Goal: Task Accomplishment & Management: Manage account settings

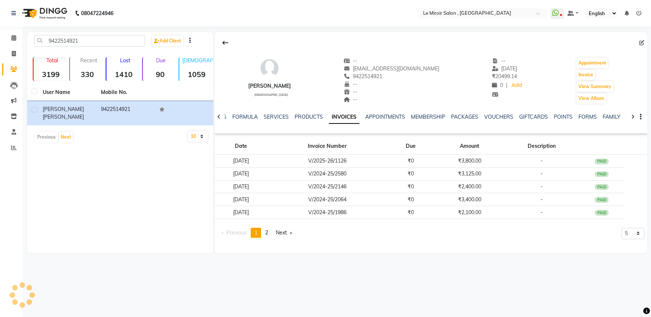
click at [67, 43] on input "9422514921" at bounding box center [89, 40] width 111 height 11
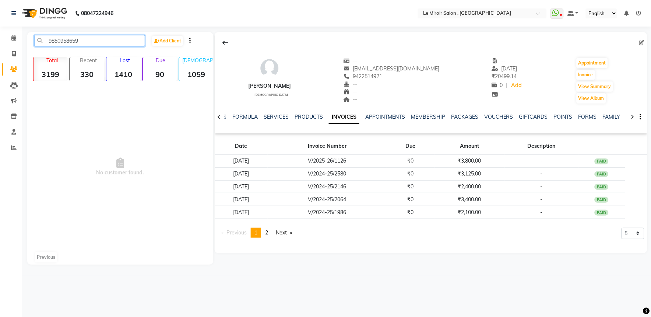
click at [74, 44] on input "9850958659" at bounding box center [89, 40] width 111 height 11
paste input "8806067360"
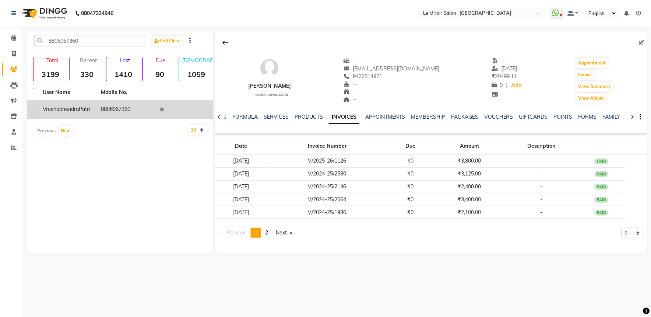
click at [68, 113] on div "[PERSON_NAME]" at bounding box center [67, 109] width 49 height 8
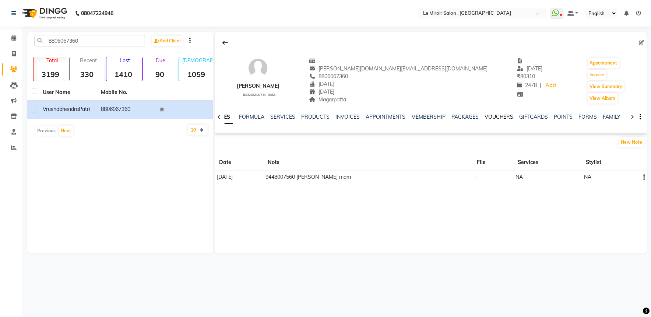
click at [494, 116] on link "VOUCHERS" at bounding box center [498, 116] width 29 height 7
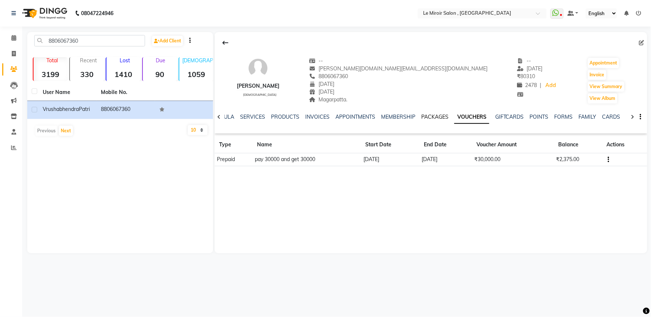
click at [428, 119] on link "PACKAGES" at bounding box center [434, 116] width 27 height 7
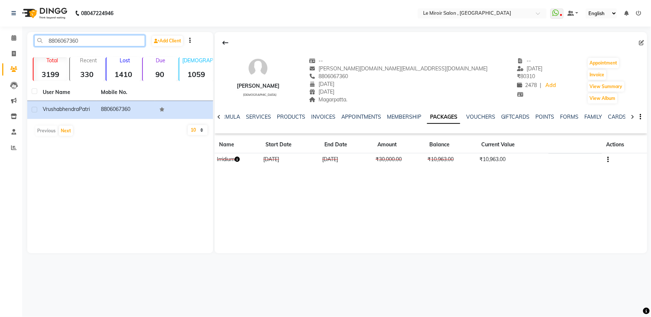
click at [53, 38] on input "8806067360" at bounding box center [89, 40] width 111 height 11
paste input "909640303"
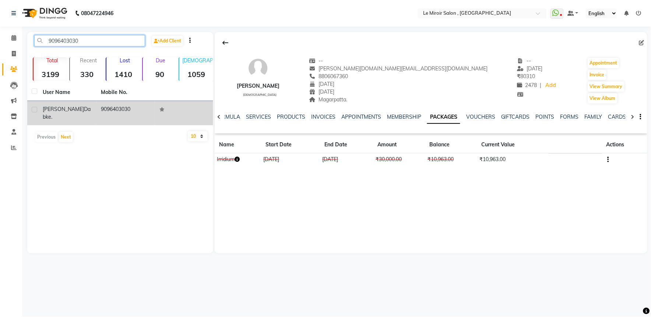
type input "9096403030"
click at [67, 114] on div "[PERSON_NAME] [PERSON_NAME]." at bounding box center [67, 112] width 49 height 15
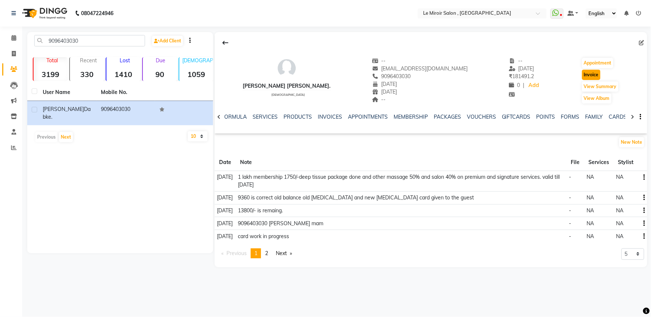
click at [584, 74] on button "Invoice" at bounding box center [591, 75] width 18 height 10
select select "service"
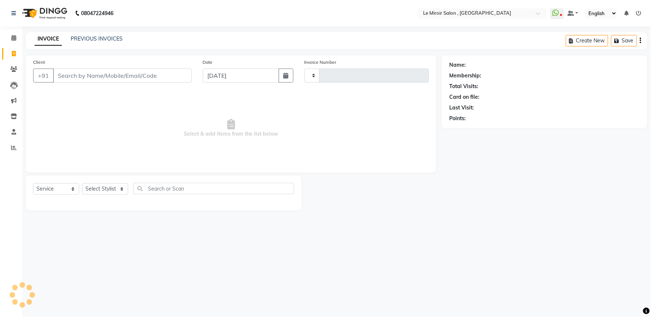
type input "1545"
select select "53"
type input "9096403030"
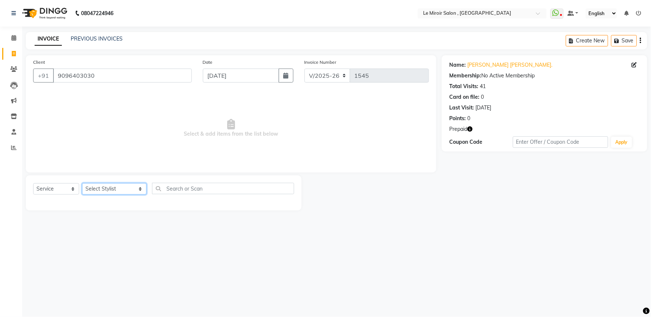
click at [103, 189] on select "Select Stylist [PERSON_NAME] [PERSON_NAME] CA [PERSON_NAME] [PERSON_NAME] Front…" at bounding box center [114, 188] width 64 height 11
click at [96, 186] on select "Select Stylist [PERSON_NAME] [PERSON_NAME] CA [PERSON_NAME] [PERSON_NAME] Front…" at bounding box center [114, 188] width 64 height 11
select select "48396"
click at [82, 183] on select "Select Stylist [PERSON_NAME] [PERSON_NAME] CA [PERSON_NAME] [PERSON_NAME] Front…" at bounding box center [114, 188] width 64 height 11
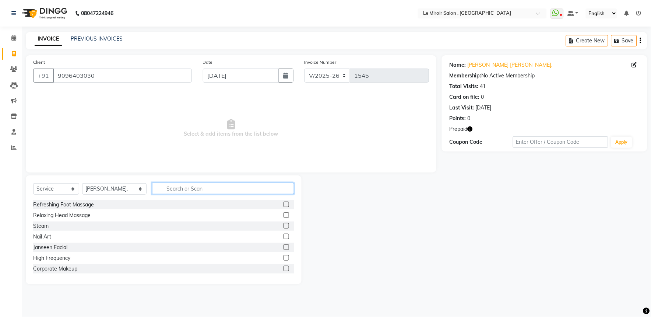
click at [174, 186] on input "text" at bounding box center [223, 188] width 142 height 11
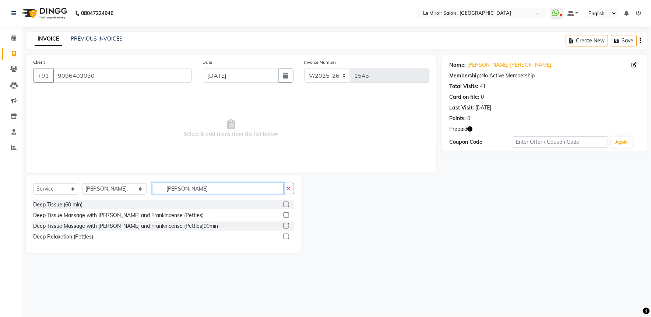
type input "[PERSON_NAME]"
click at [287, 223] on label at bounding box center [286, 226] width 6 height 6
click at [287, 223] on input "checkbox" at bounding box center [285, 225] width 5 height 5
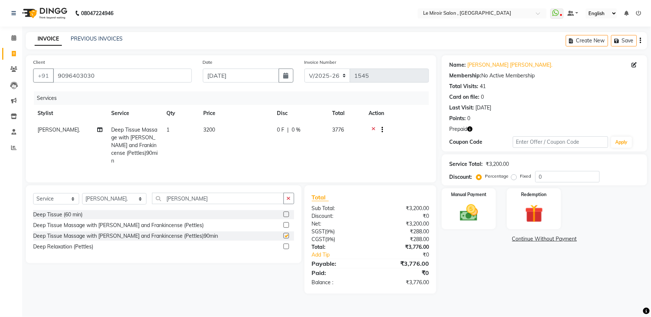
checkbox input "false"
click at [211, 132] on span "3200" at bounding box center [209, 129] width 12 height 7
select select "48396"
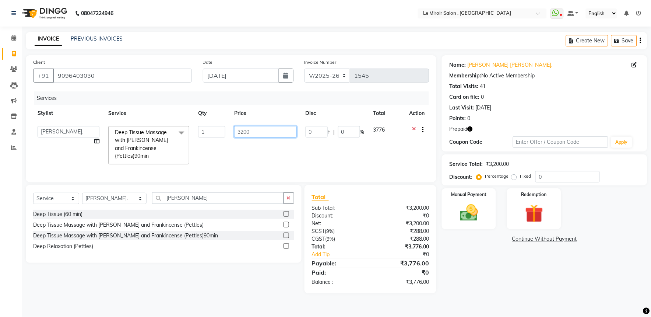
click at [242, 131] on input "3200" at bounding box center [265, 131] width 62 height 11
type input "4050"
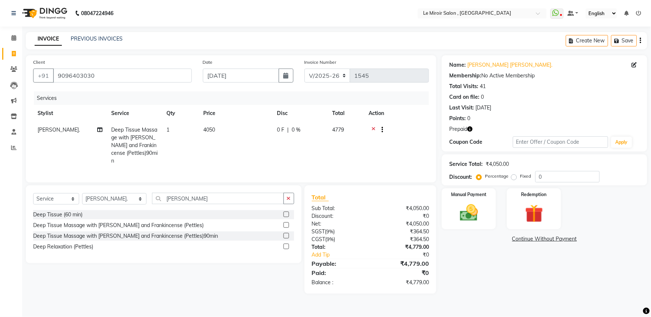
click at [275, 131] on td "0 F | 0 %" at bounding box center [299, 144] width 55 height 47
select select "48396"
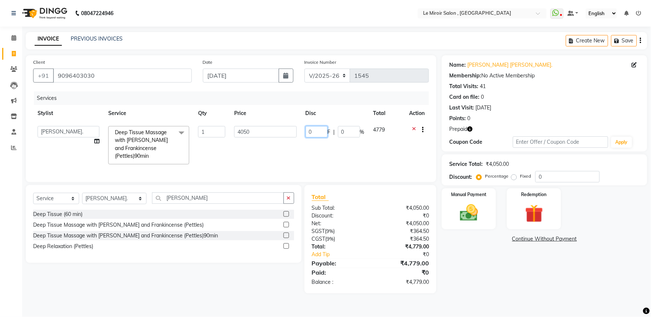
drag, startPoint x: 311, startPoint y: 133, endPoint x: 328, endPoint y: 134, distance: 17.3
click at [311, 133] on input "0" at bounding box center [316, 131] width 22 height 11
type input "2300"
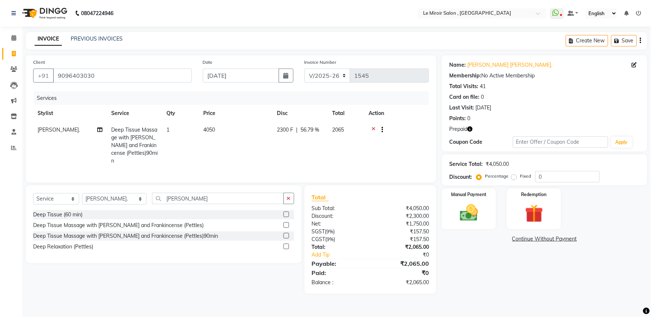
click at [287, 234] on label at bounding box center [286, 236] width 6 height 6
click at [287, 234] on input "checkbox" at bounding box center [285, 235] width 5 height 5
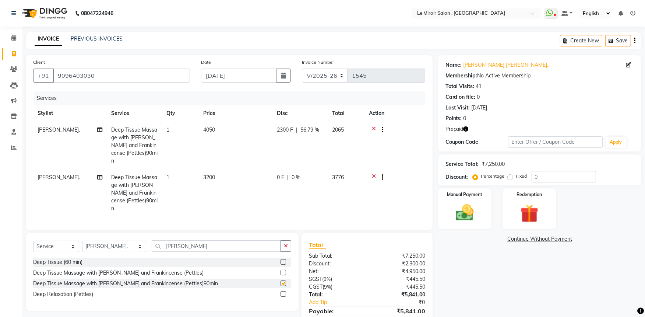
checkbox input "false"
click at [219, 174] on td "3200" at bounding box center [236, 192] width 74 height 47
select select "48396"
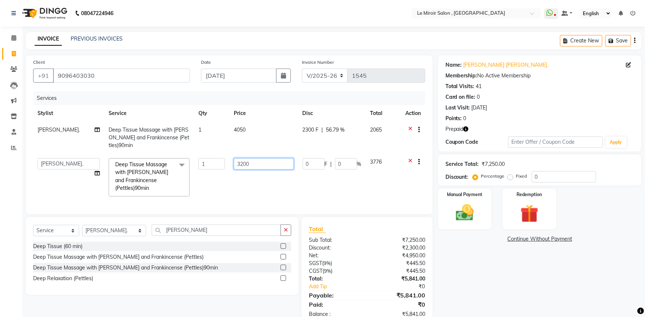
click at [242, 162] on input "3200" at bounding box center [264, 163] width 60 height 11
type input "4050"
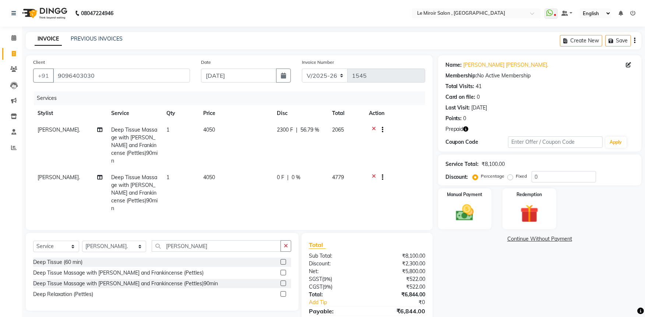
click at [286, 173] on div "0 F | 0 %" at bounding box center [300, 177] width 46 height 8
select select "48396"
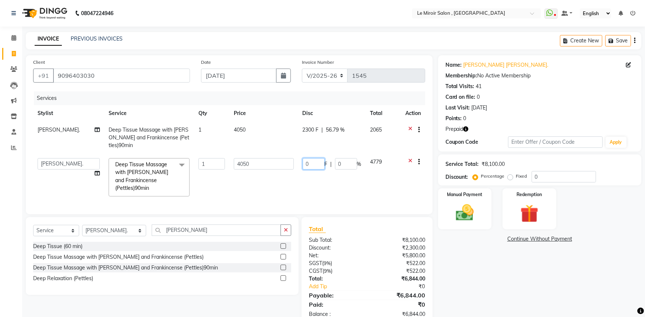
click at [306, 164] on input "0" at bounding box center [314, 163] width 22 height 11
type input "2300"
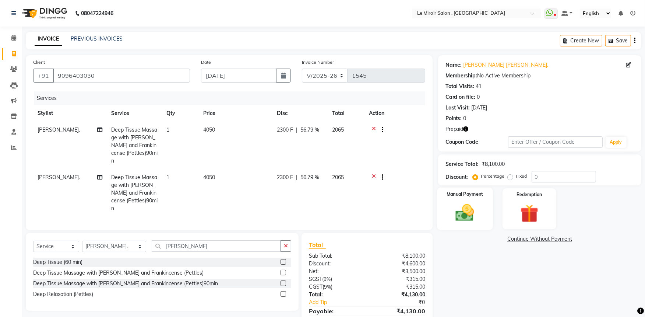
click at [470, 207] on img at bounding box center [464, 212] width 30 height 21
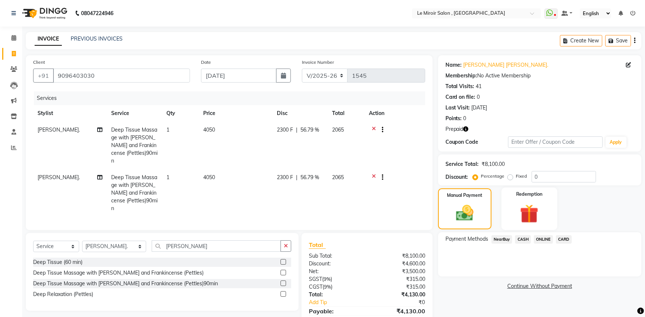
click at [516, 211] on img at bounding box center [529, 213] width 30 height 23
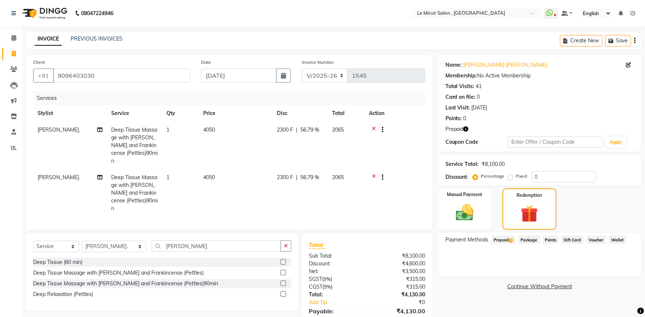
click at [503, 234] on div "Payment Methods Prepaid 1 Package Points Gift Card Voucher Wallet" at bounding box center [539, 254] width 203 height 44
click at [502, 237] on span "Prepaid 1" at bounding box center [503, 239] width 24 height 8
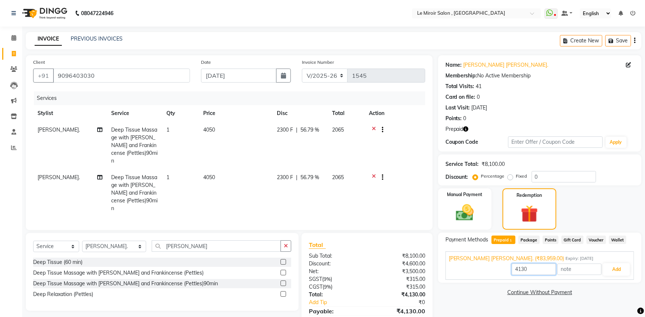
click at [513, 266] on input "4130" at bounding box center [534, 268] width 44 height 11
type input "3500"
click at [619, 272] on button "Add" at bounding box center [616, 269] width 27 height 13
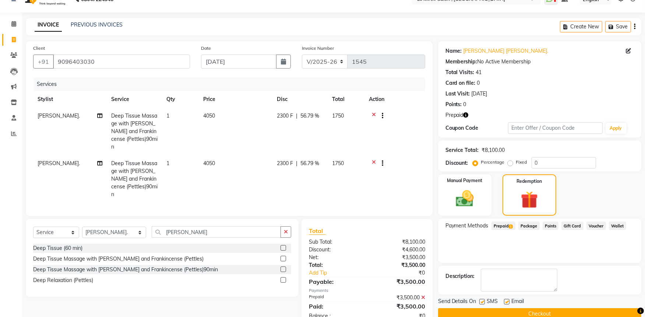
scroll to position [27, 0]
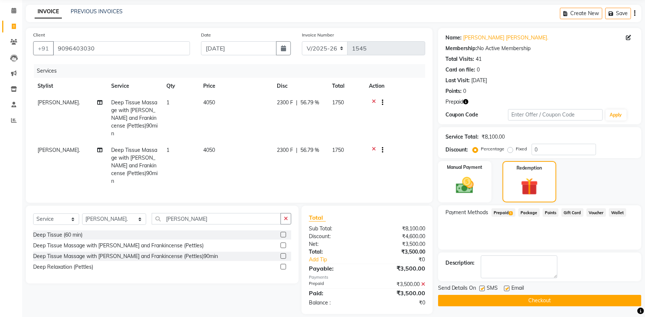
click at [481, 287] on label at bounding box center [482, 288] width 6 height 6
click at [481, 287] on input "checkbox" at bounding box center [481, 288] width 5 height 5
checkbox input "false"
click at [476, 300] on button "Checkout" at bounding box center [539, 299] width 203 height 11
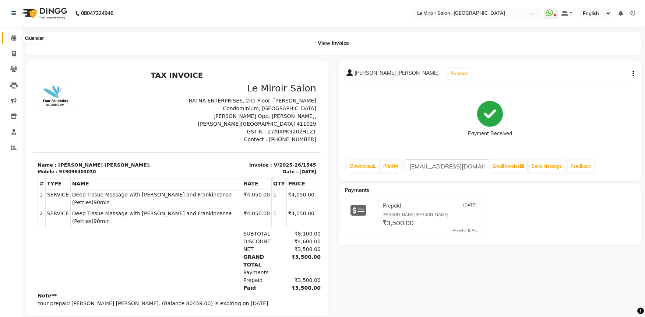
click at [10, 34] on span at bounding box center [13, 38] width 13 height 8
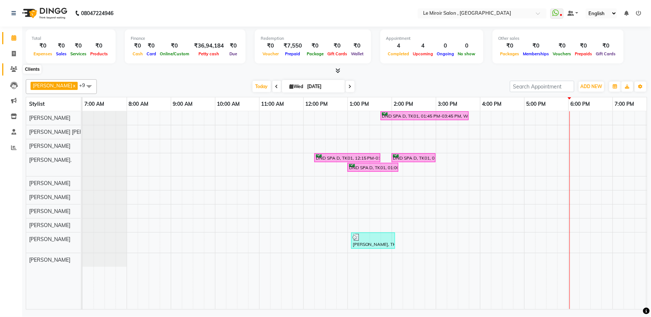
click at [9, 66] on span at bounding box center [13, 69] width 13 height 8
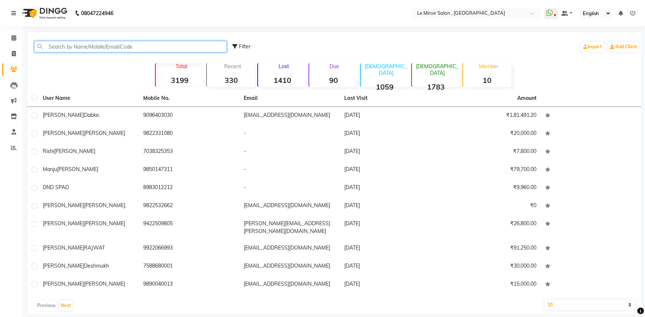
click at [85, 43] on input "text" at bounding box center [130, 46] width 192 height 11
paste input "9860576572"
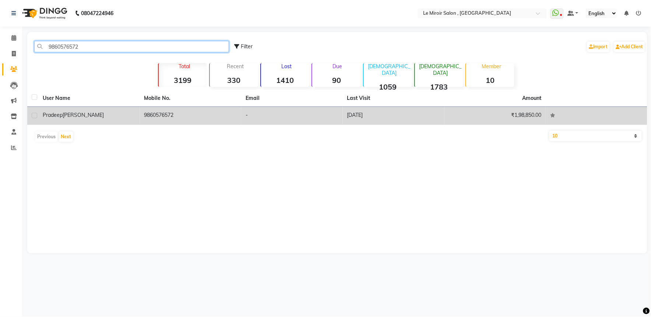
type input "9860576572"
click at [72, 119] on td "[PERSON_NAME]" at bounding box center [89, 116] width 102 height 18
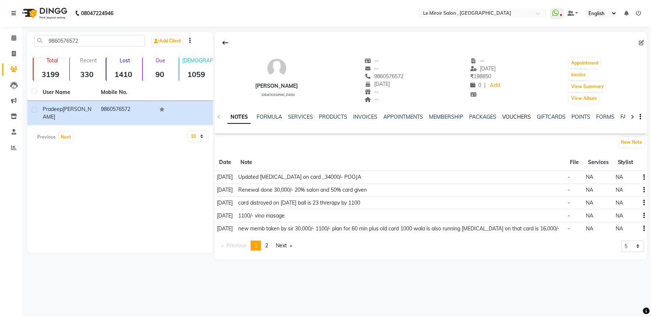
click at [519, 118] on link "VOUCHERS" at bounding box center [516, 116] width 29 height 7
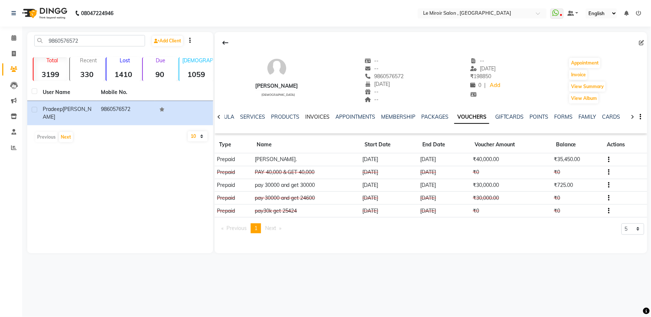
click at [314, 114] on link "INVOICES" at bounding box center [317, 116] width 24 height 7
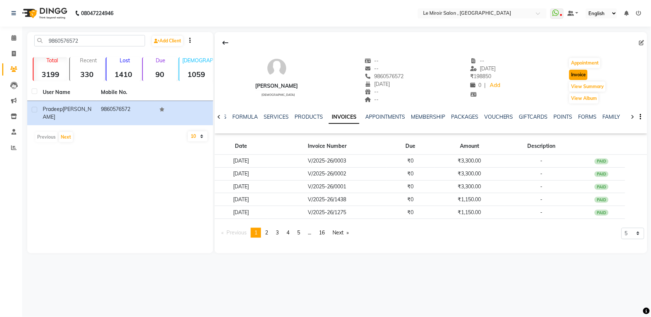
click at [571, 76] on button "Invoice" at bounding box center [578, 75] width 18 height 10
select select "53"
select select "service"
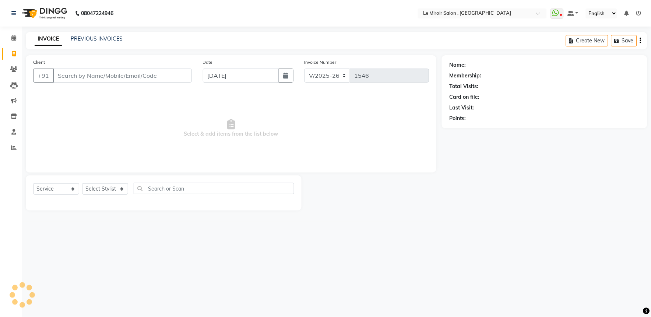
type input "9860576572"
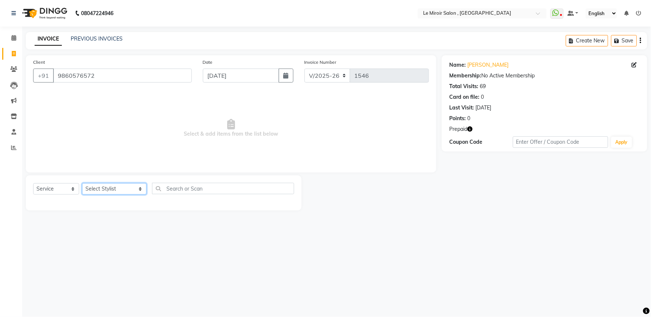
click at [111, 185] on select "Select Stylist [PERSON_NAME] [PERSON_NAME] CA [PERSON_NAME] [PERSON_NAME] Front…" at bounding box center [114, 188] width 64 height 11
select select "62401"
click at [82, 183] on select "Select Stylist [PERSON_NAME] [PERSON_NAME] CA [PERSON_NAME] [PERSON_NAME] Front…" at bounding box center [114, 188] width 64 height 11
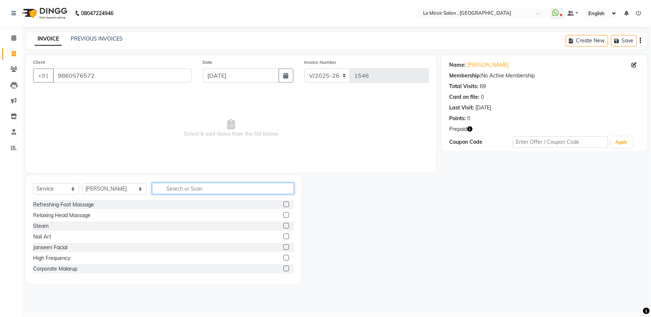
click at [155, 192] on input "text" at bounding box center [223, 188] width 142 height 11
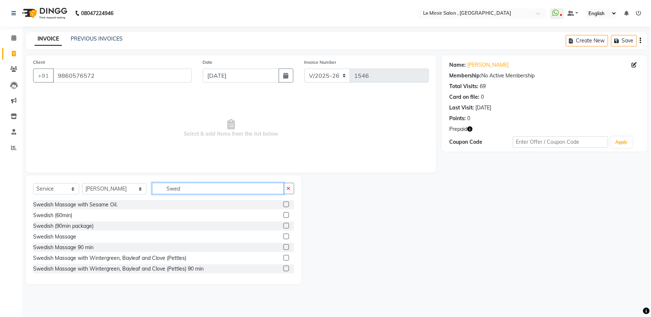
type input "Swed"
click at [283, 205] on label at bounding box center [286, 204] width 6 height 6
click at [283, 205] on input "checkbox" at bounding box center [285, 204] width 5 height 5
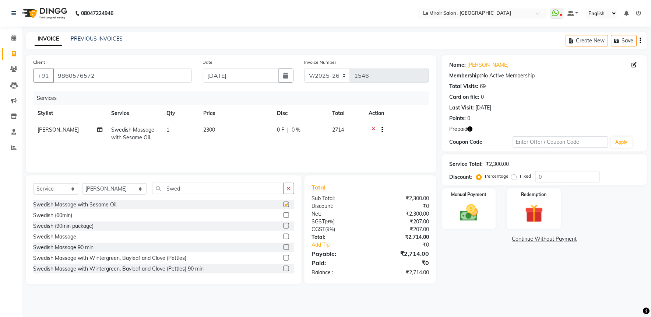
checkbox input "false"
click at [537, 175] on input "0" at bounding box center [567, 176] width 64 height 11
type input "50"
click at [527, 201] on div "Redemption" at bounding box center [534, 208] width 56 height 43
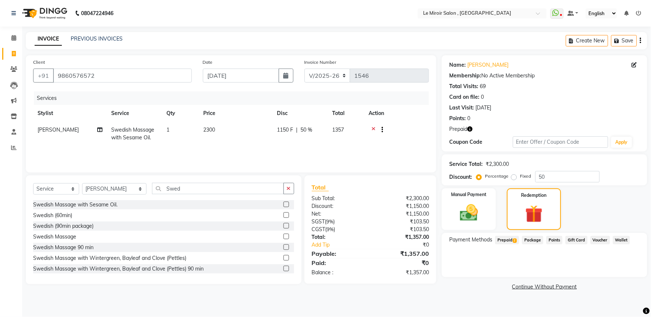
click at [503, 238] on span "Prepaid 2" at bounding box center [507, 240] width 24 height 8
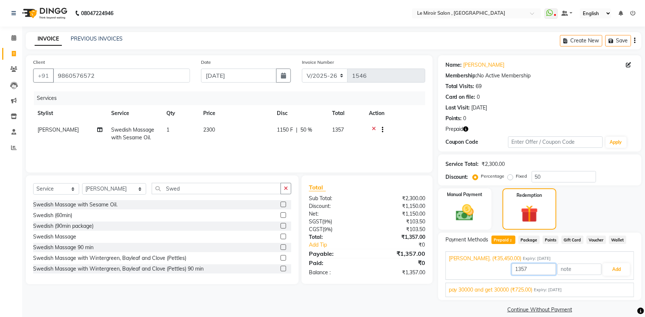
click at [521, 269] on input "1357" at bounding box center [534, 268] width 44 height 11
type input "1150"
click at [612, 264] on button "Add" at bounding box center [616, 269] width 27 height 13
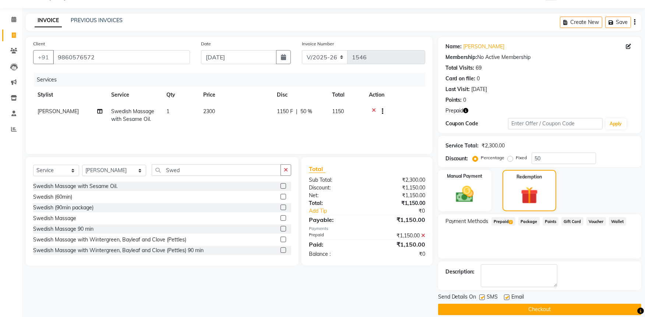
scroll to position [27, 0]
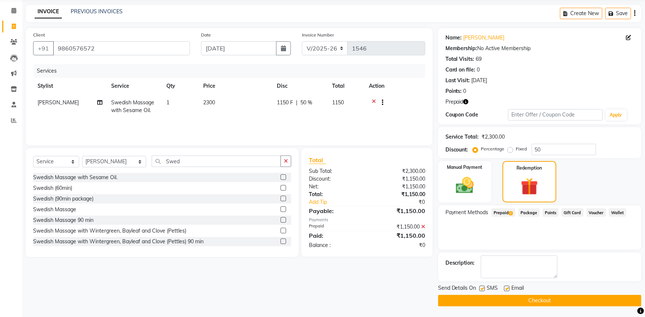
click at [483, 288] on label at bounding box center [482, 288] width 6 height 6
click at [483, 288] on input "checkbox" at bounding box center [481, 288] width 5 height 5
checkbox input "false"
click at [504, 287] on label at bounding box center [507, 288] width 6 height 6
click at [504, 287] on input "checkbox" at bounding box center [506, 288] width 5 height 5
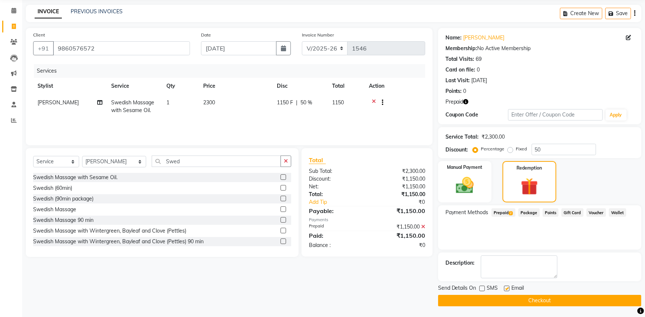
checkbox input "false"
click at [503, 293] on div "Send Details On SMS Email Checkout" at bounding box center [539, 295] width 203 height 22
click at [501, 298] on button "Checkout" at bounding box center [539, 299] width 203 height 11
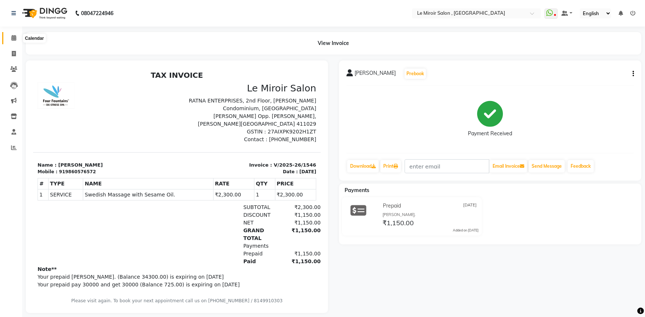
click at [17, 38] on span at bounding box center [13, 38] width 13 height 8
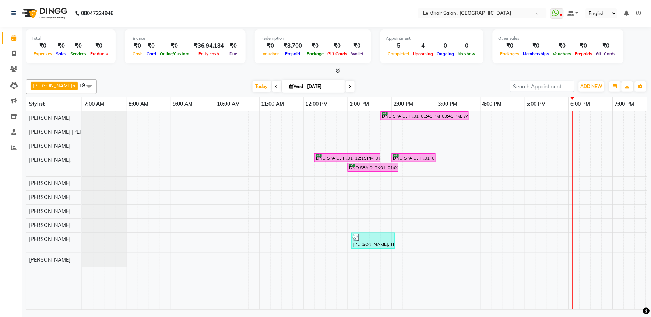
click at [275, 86] on icon at bounding box center [276, 86] width 3 height 4
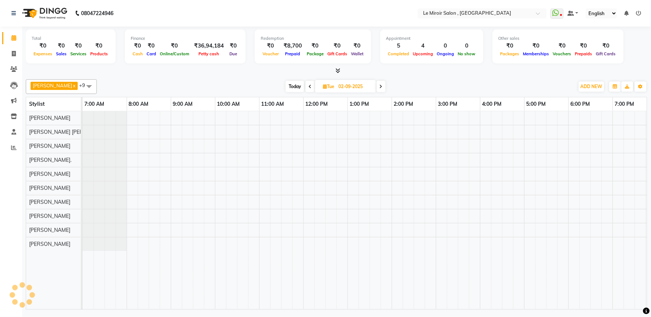
scroll to position [0, 98]
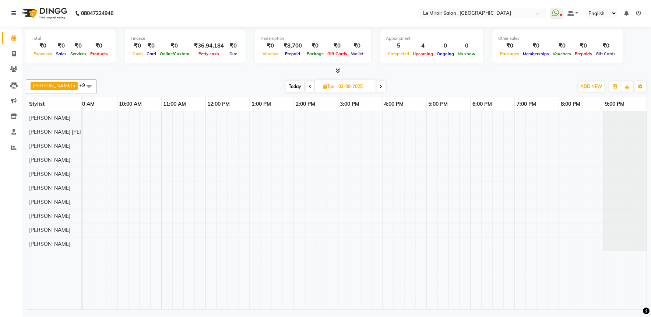
click at [379, 86] on icon at bounding box center [380, 86] width 3 height 4
type input "[DATE]"
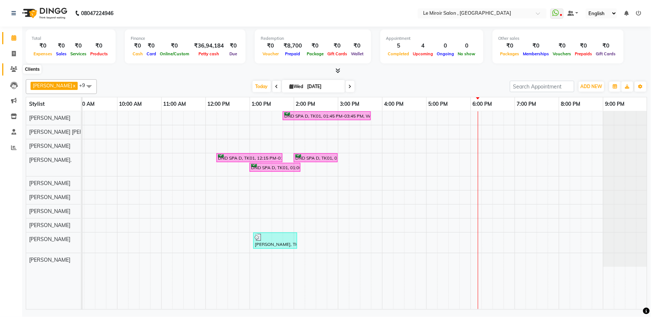
click at [13, 71] on icon at bounding box center [13, 69] width 7 height 6
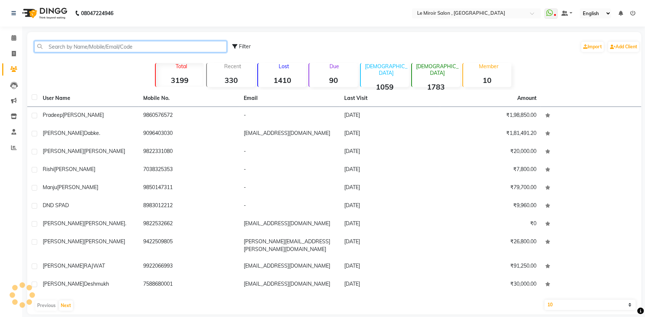
click at [95, 44] on input "text" at bounding box center [130, 46] width 192 height 11
paste input "9823167054"
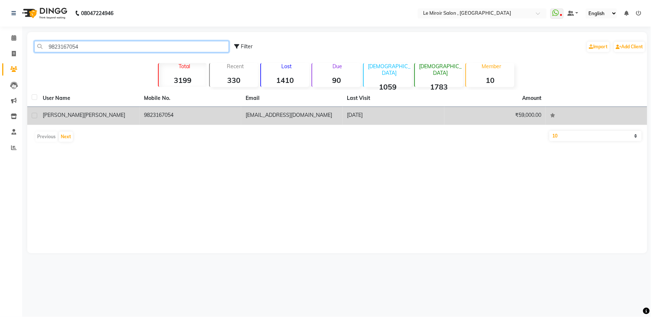
type input "9823167054"
click at [103, 115] on div "[PERSON_NAME]" at bounding box center [89, 115] width 93 height 8
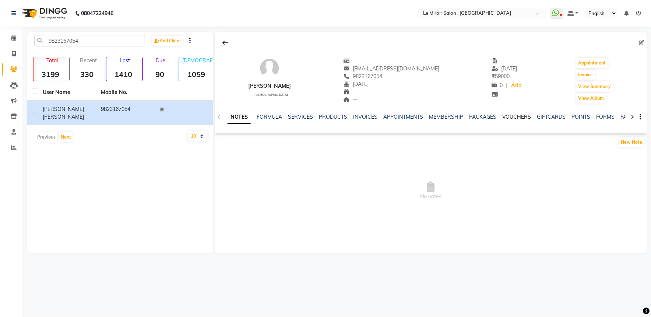
click at [519, 116] on link "VOUCHERS" at bounding box center [516, 116] width 29 height 7
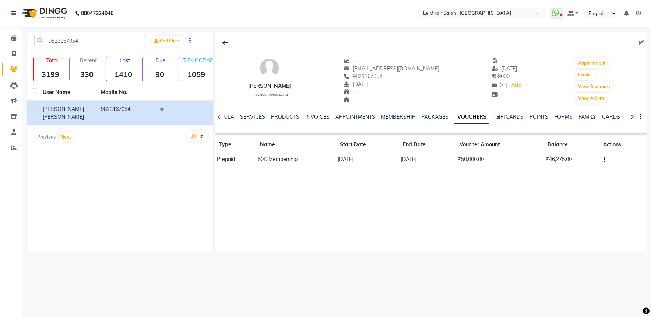
click at [317, 116] on link "INVOICES" at bounding box center [317, 116] width 24 height 7
